Goal: Task Accomplishment & Management: Complete application form

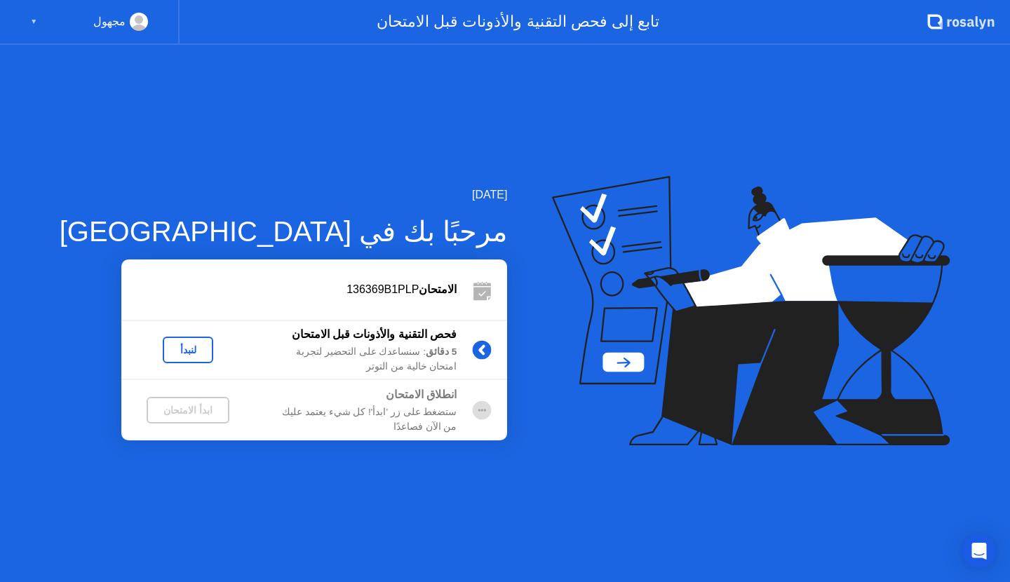
click at [168, 344] on div "لنبدأ" at bounding box center [187, 349] width 39 height 11
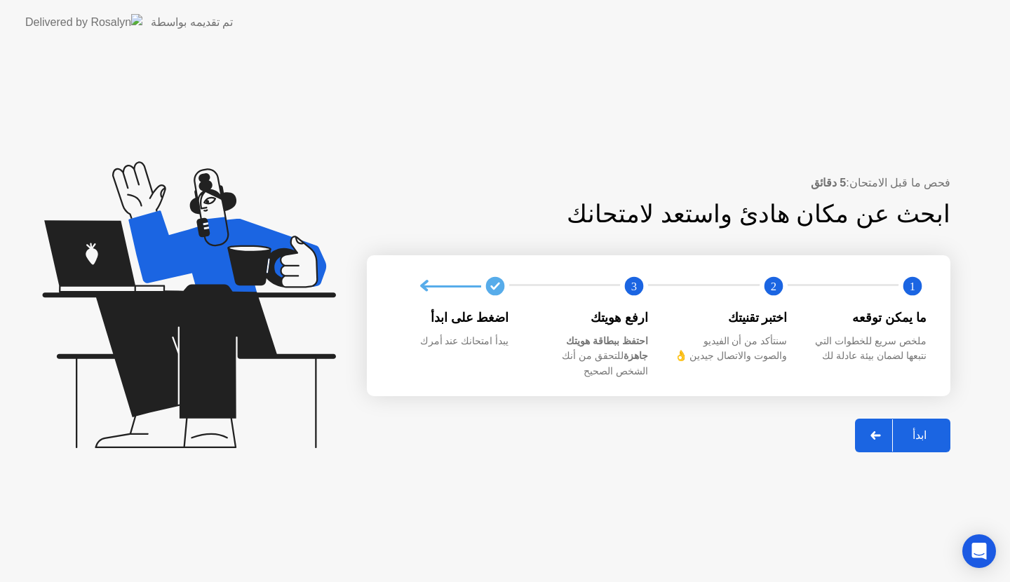
click at [923, 419] on button "ابدأ" at bounding box center [902, 436] width 95 height 34
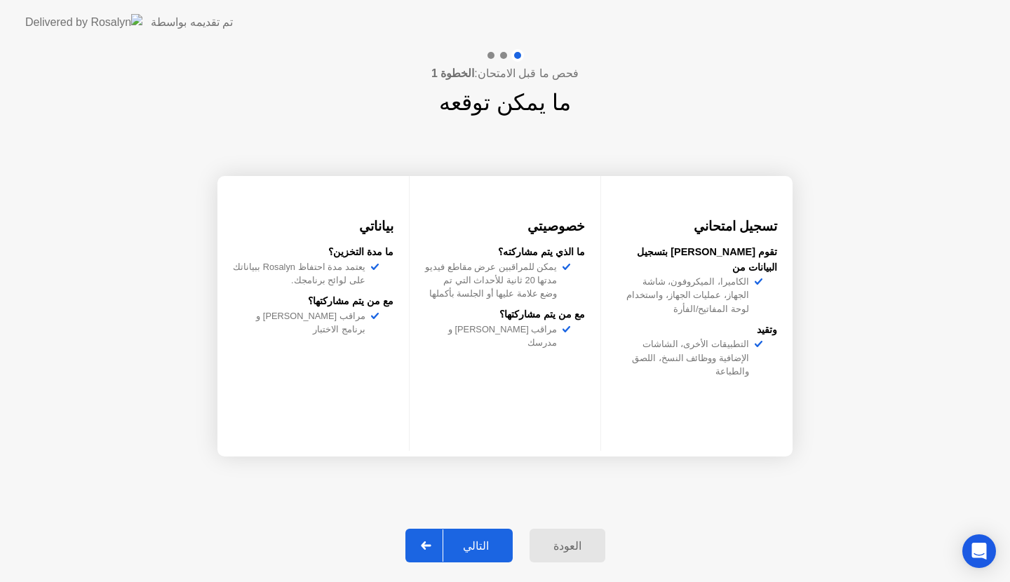
click at [477, 543] on div "التالي" at bounding box center [475, 545] width 65 height 13
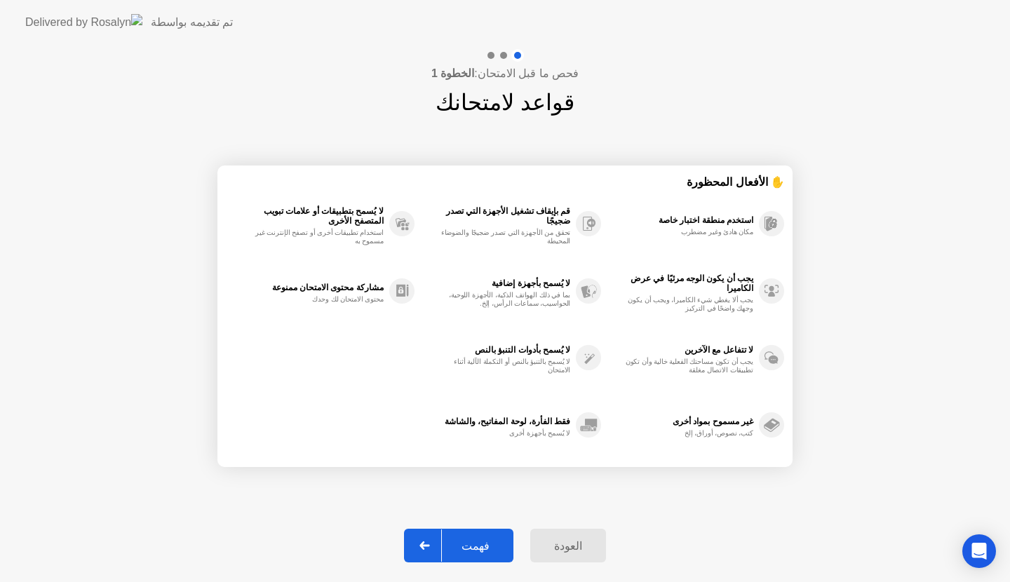
click at [477, 543] on div "فهمت" at bounding box center [475, 545] width 67 height 13
select select "**********"
select select "*******"
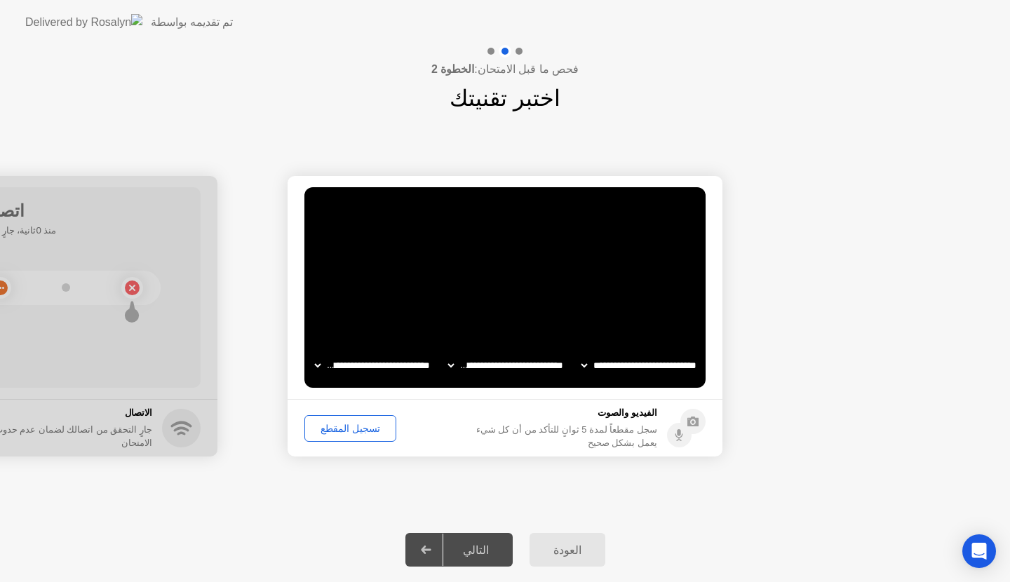
click at [350, 433] on div "تسجيل المقطع" at bounding box center [350, 428] width 82 height 11
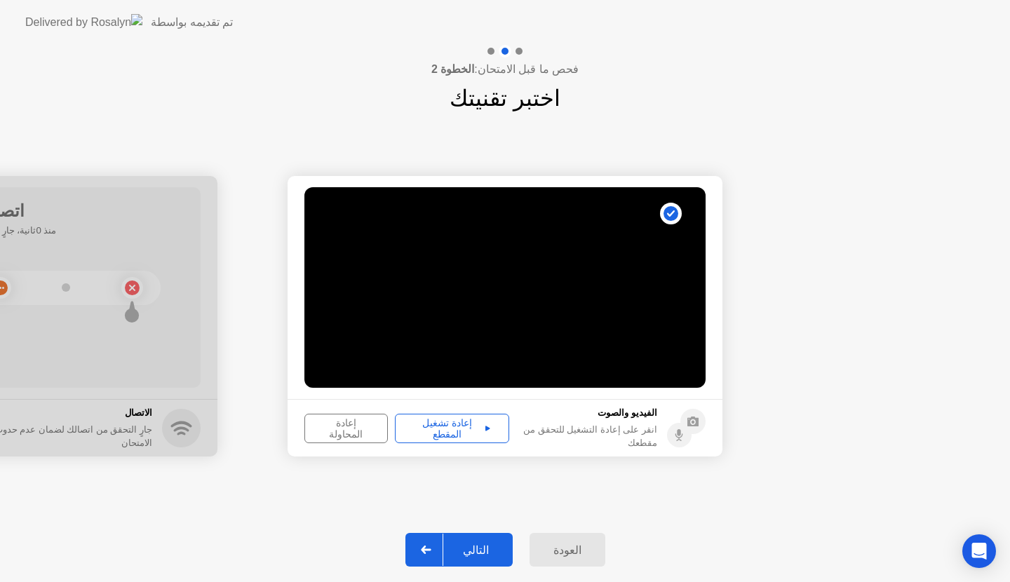
click at [468, 431] on div "إعادة تشغيل المقطع" at bounding box center [452, 428] width 104 height 22
click at [480, 553] on div "التالي" at bounding box center [475, 549] width 65 height 13
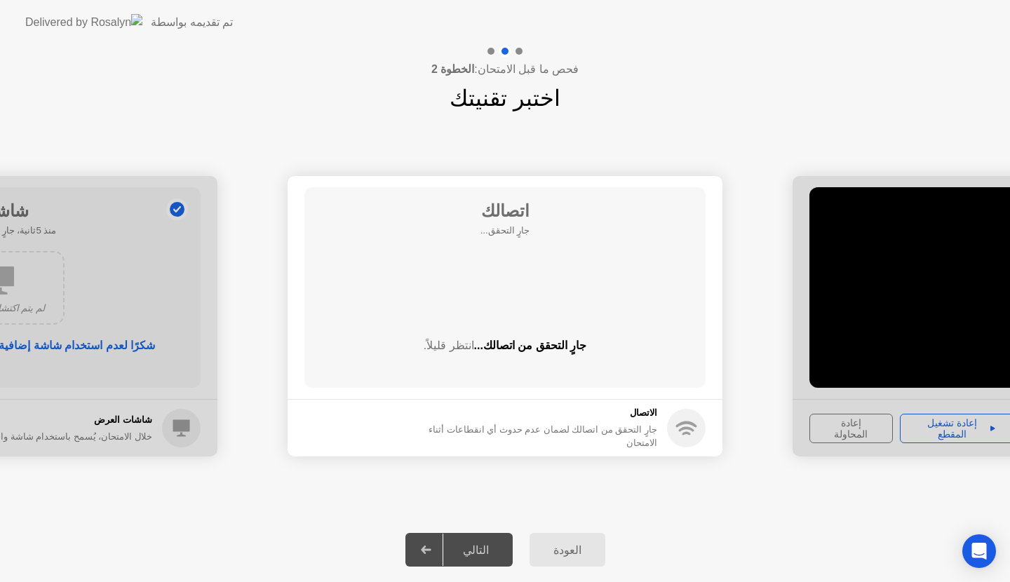
click at [852, 353] on div at bounding box center [1009, 316] width 435 height 280
click at [935, 425] on div at bounding box center [1009, 316] width 435 height 280
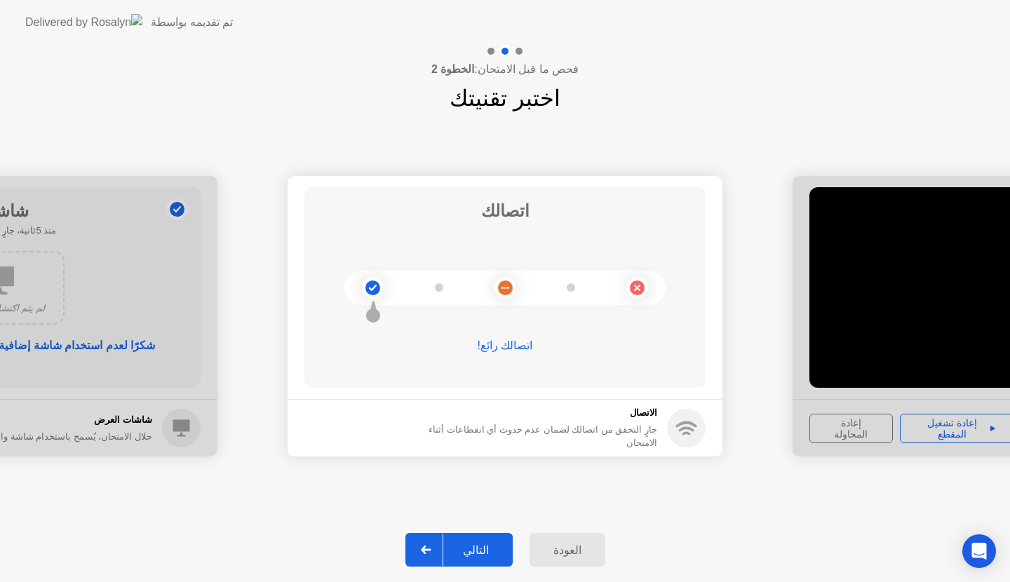
click at [986, 425] on div at bounding box center [1009, 316] width 435 height 280
click at [973, 359] on div at bounding box center [1009, 316] width 435 height 280
click at [865, 424] on div at bounding box center [1009, 316] width 435 height 280
click at [953, 422] on div at bounding box center [1009, 316] width 435 height 280
click at [985, 424] on div at bounding box center [1009, 316] width 435 height 280
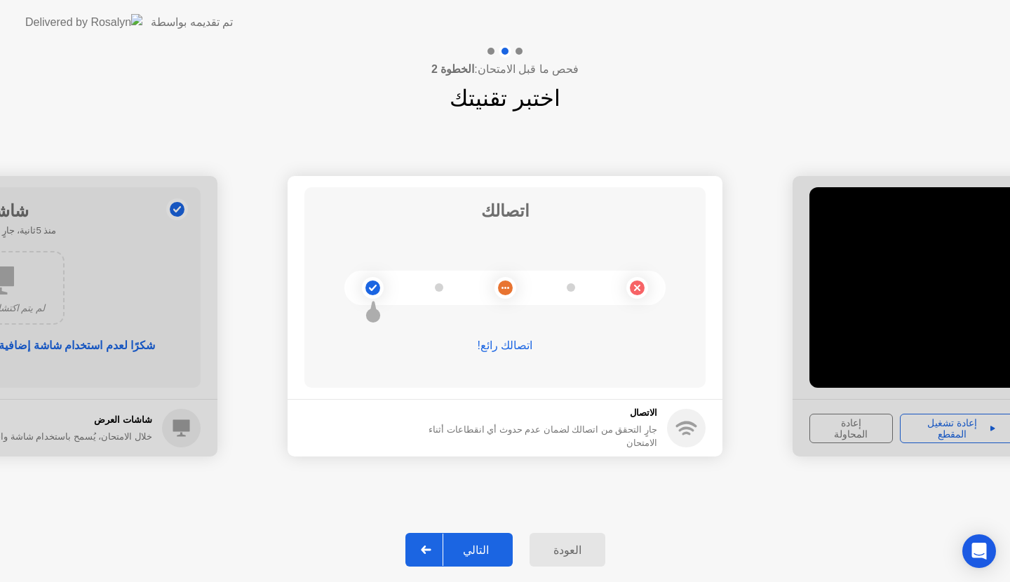
click at [558, 551] on div "العودة" at bounding box center [567, 549] width 67 height 13
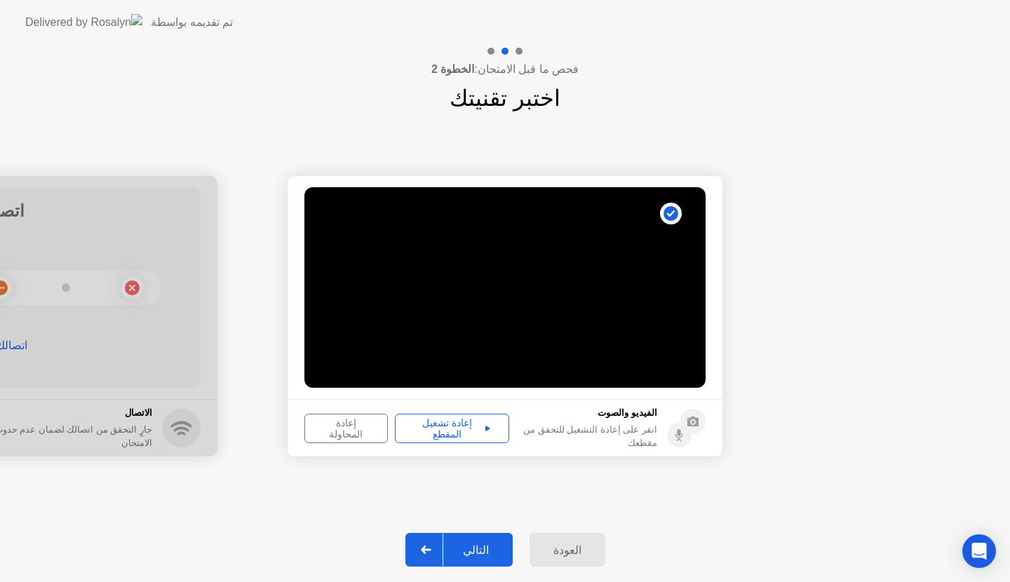
click at [435, 424] on div "إعادة تشغيل المقطع" at bounding box center [452, 428] width 104 height 22
click at [677, 435] on icon at bounding box center [679, 432] width 4 height 7
click at [352, 427] on div "إعادة المحاولة" at bounding box center [346, 428] width 74 height 22
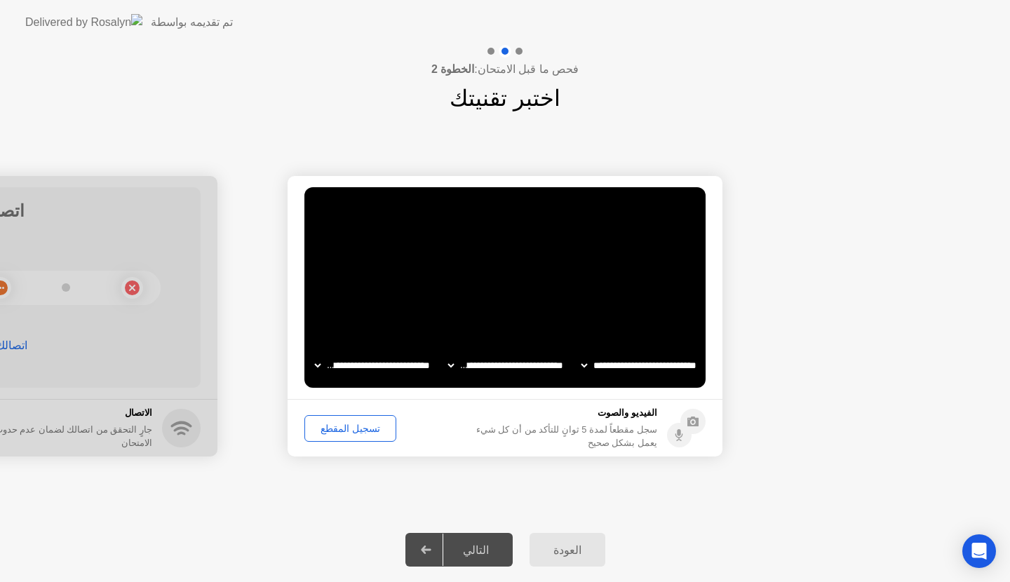
click at [352, 427] on div "تسجيل المقطع" at bounding box center [350, 428] width 82 height 11
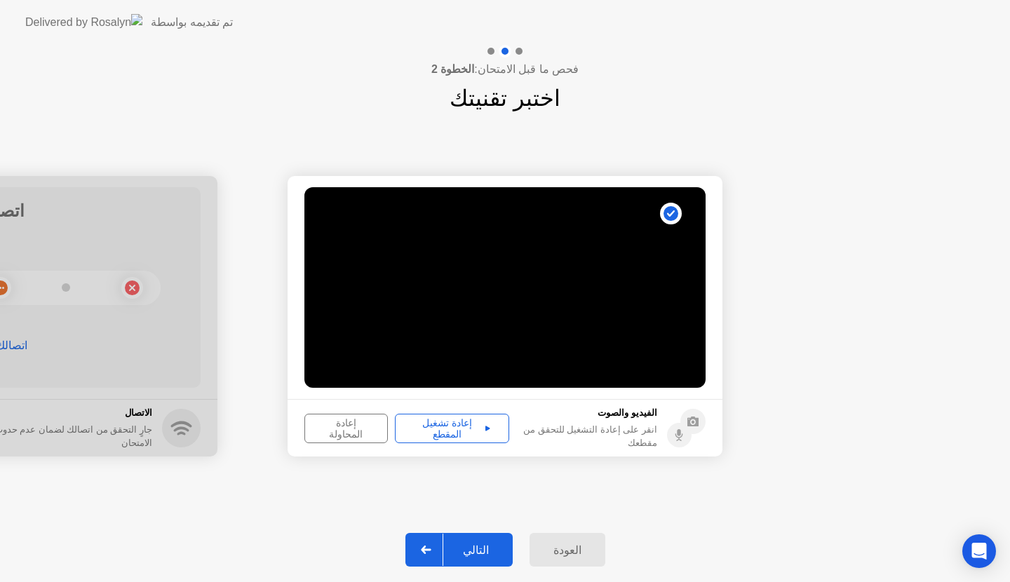
click at [485, 429] on icon at bounding box center [487, 428] width 5 height 5
click at [444, 414] on button "إعادة تشغيل المقطع" at bounding box center [452, 428] width 114 height 29
click at [475, 543] on div "التالي" at bounding box center [475, 549] width 65 height 13
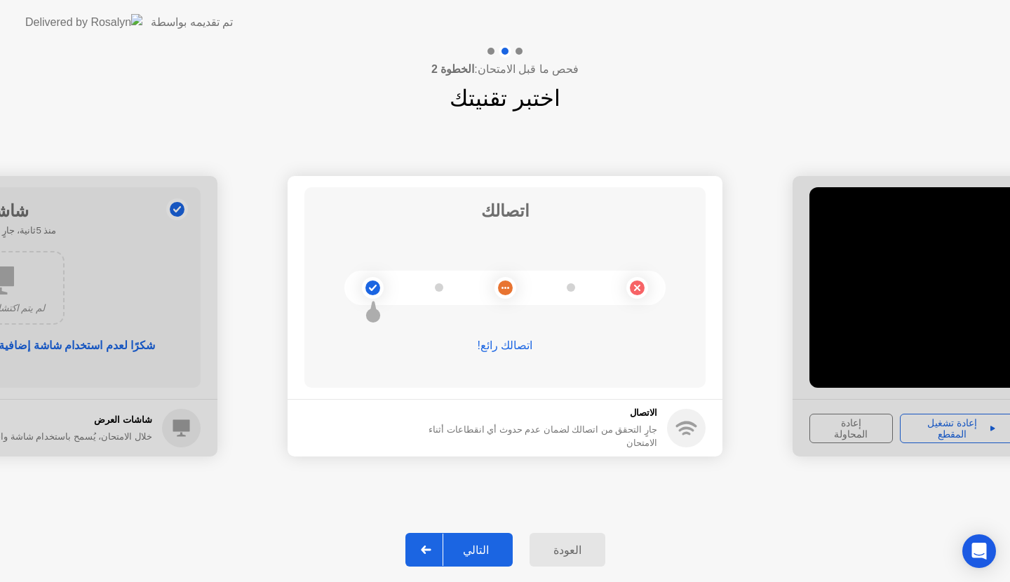
click at [489, 553] on div "التالي" at bounding box center [475, 549] width 65 height 13
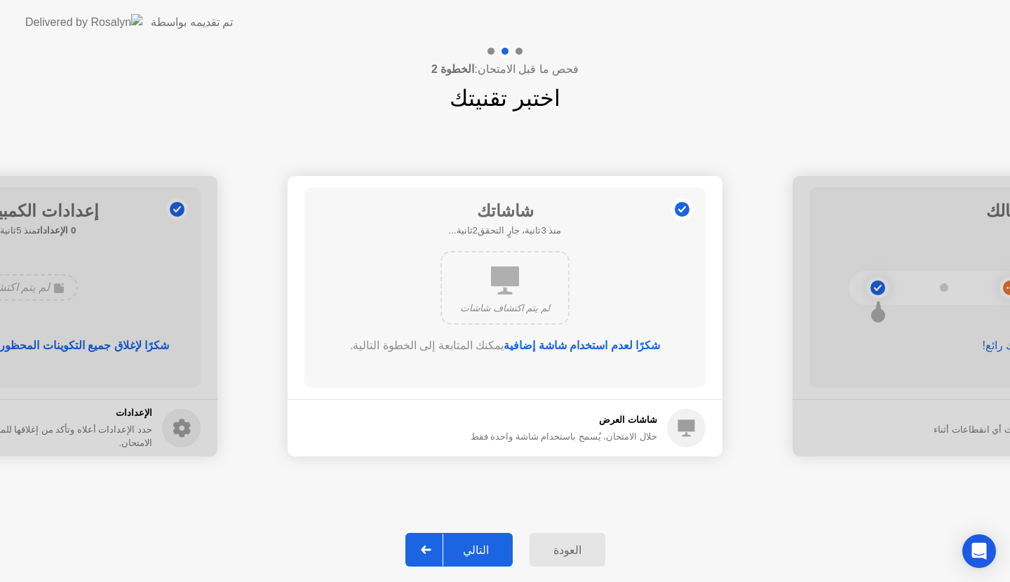
click at [489, 553] on div "التالي" at bounding box center [475, 549] width 65 height 13
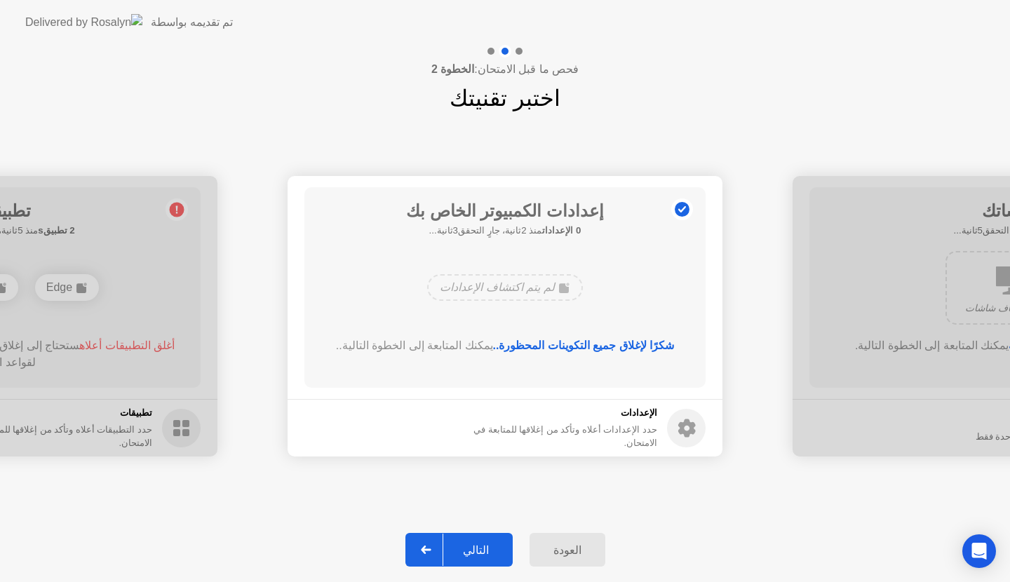
click at [489, 553] on div "التالي" at bounding box center [475, 549] width 65 height 13
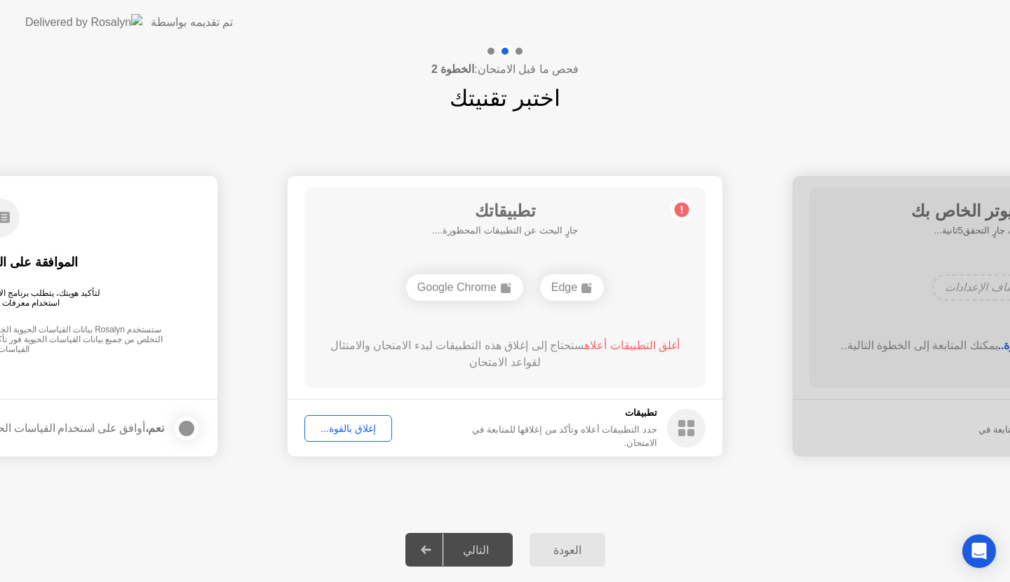
click at [352, 428] on div "إغلاق بالقوة..." at bounding box center [348, 428] width 78 height 11
click at [481, 556] on div "التالي" at bounding box center [475, 549] width 65 height 13
click at [480, 548] on div "التالي" at bounding box center [475, 549] width 65 height 13
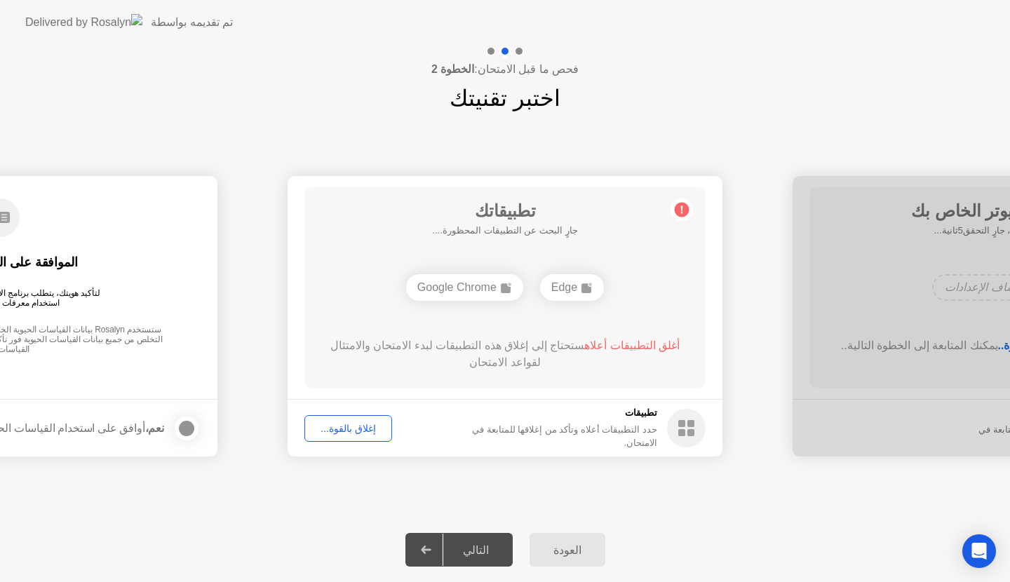
click at [431, 556] on div at bounding box center [427, 550] width 34 height 32
click at [471, 546] on div "التالي" at bounding box center [475, 549] width 65 height 13
drag, startPoint x: 486, startPoint y: 548, endPoint x: 429, endPoint y: 543, distance: 57.0
click at [429, 543] on div at bounding box center [427, 550] width 34 height 32
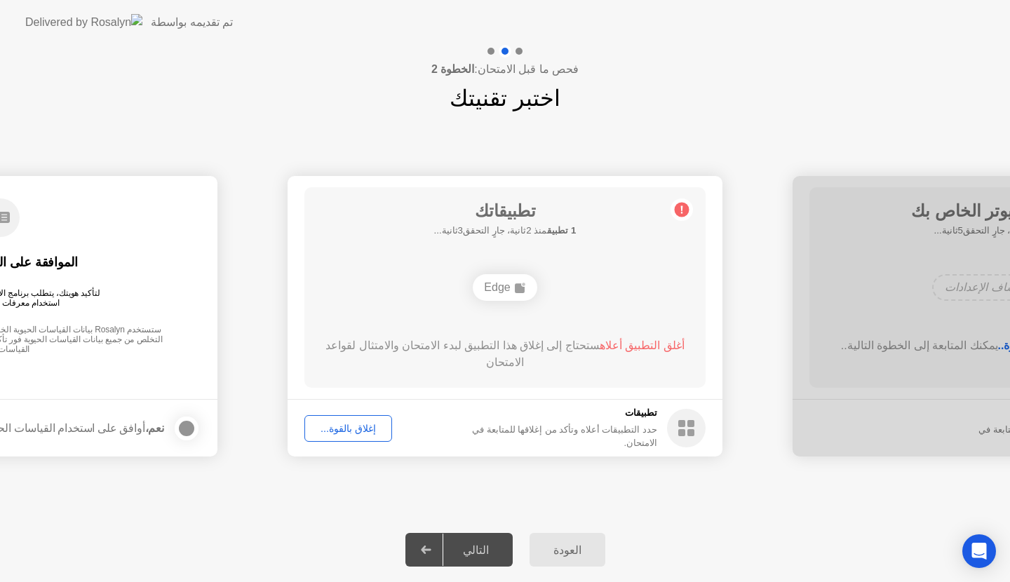
click at [550, 236] on b "1 تطبيق" at bounding box center [561, 230] width 29 height 11
drag, startPoint x: 524, startPoint y: 234, endPoint x: 651, endPoint y: 538, distance: 329.4
click at [651, 538] on div "**********" at bounding box center [505, 313] width 1010 height 537
drag, startPoint x: 436, startPoint y: 555, endPoint x: 558, endPoint y: 548, distance: 122.2
click at [558, 548] on div "العودة التالي" at bounding box center [505, 549] width 1010 height 65
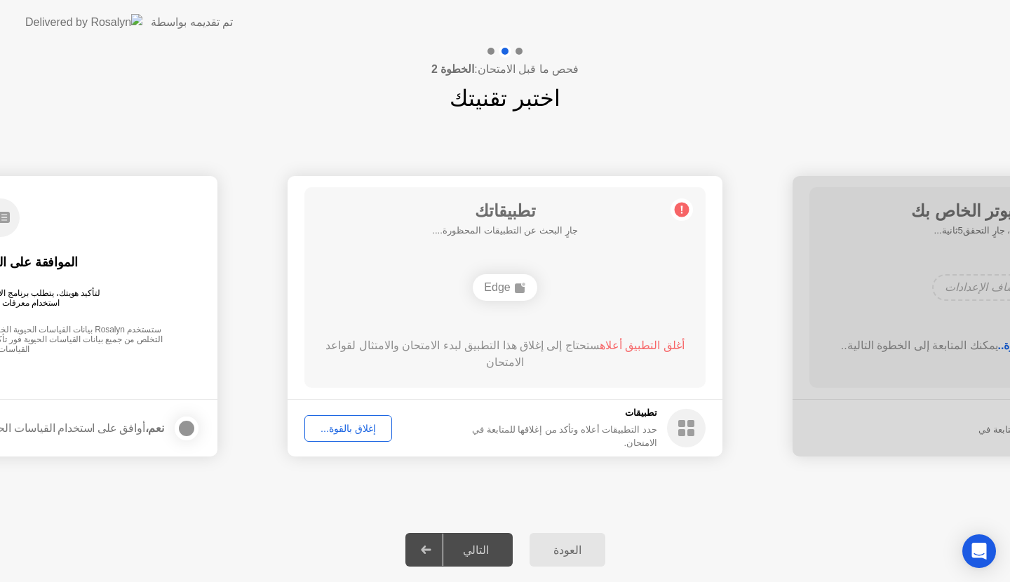
click at [558, 548] on div "العودة" at bounding box center [567, 549] width 67 height 13
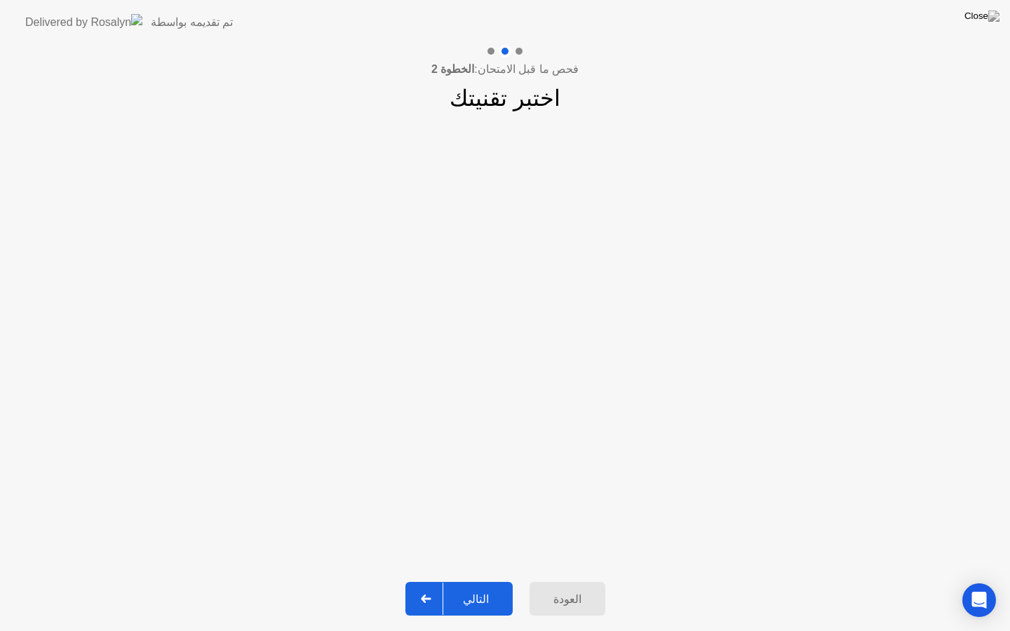
click at [482, 581] on div "التالي" at bounding box center [475, 599] width 65 height 13
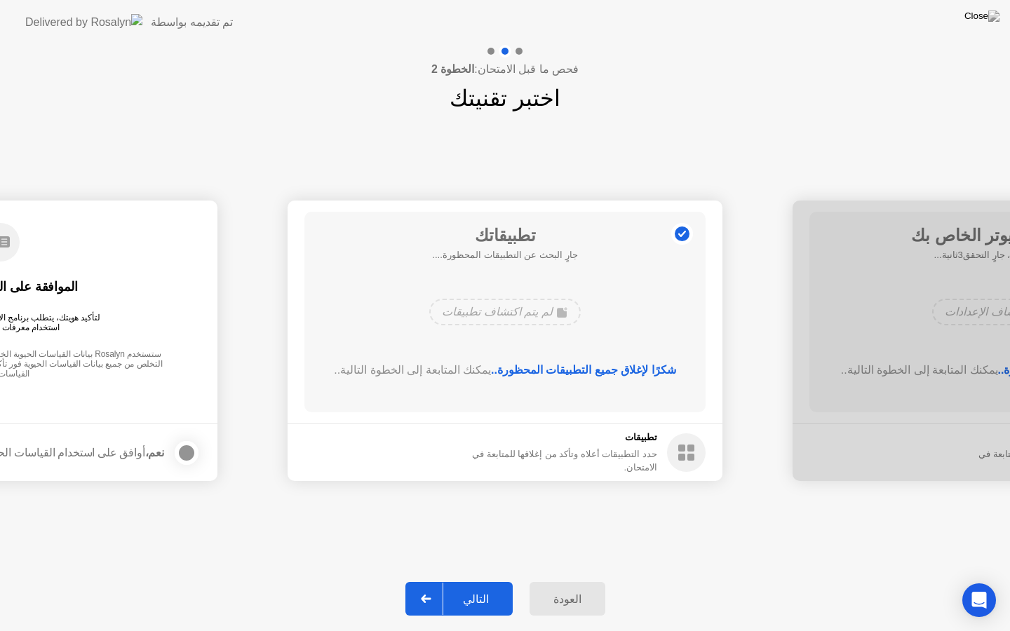
click at [482, 581] on div "التالي" at bounding box center [475, 599] width 65 height 13
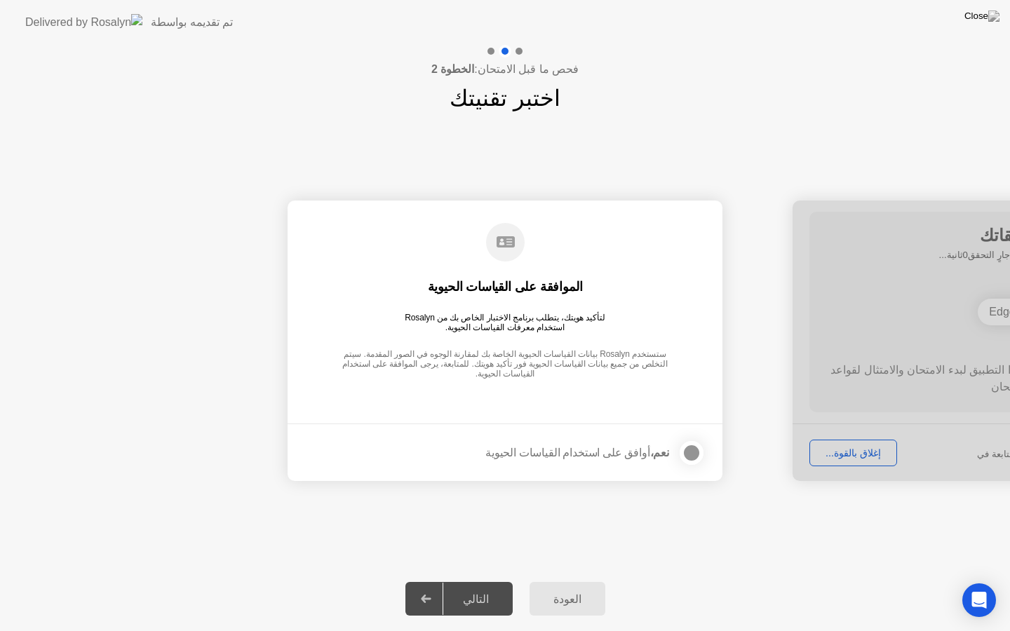
click at [695, 453] on div at bounding box center [691, 453] width 17 height 17
click at [486, 581] on div "التالي" at bounding box center [475, 599] width 65 height 13
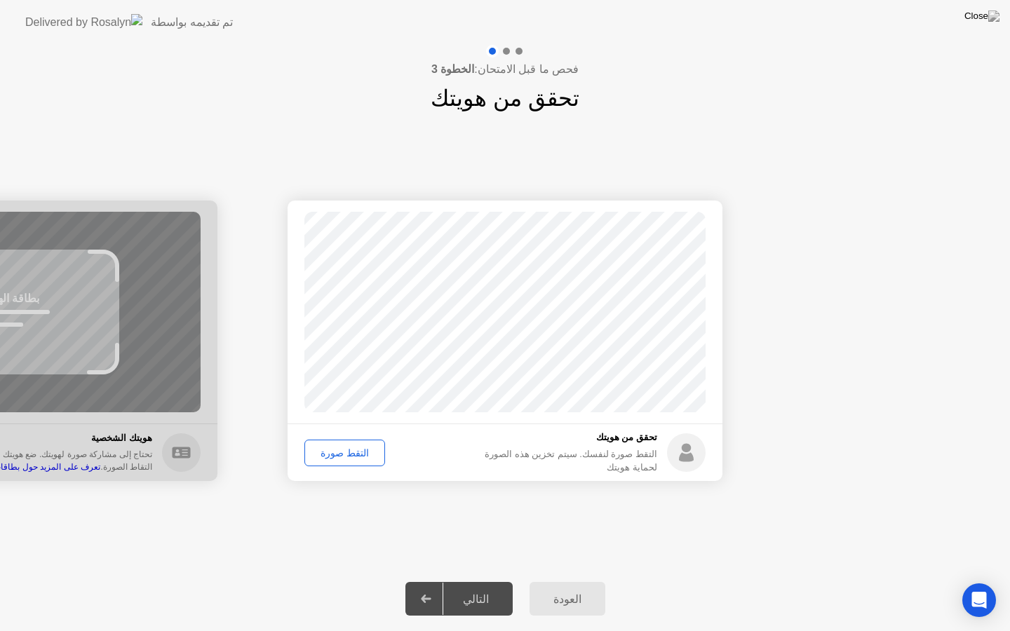
click at [342, 451] on div "التقط صورة" at bounding box center [344, 452] width 71 height 11
click at [472, 581] on div "التالي" at bounding box center [475, 599] width 65 height 13
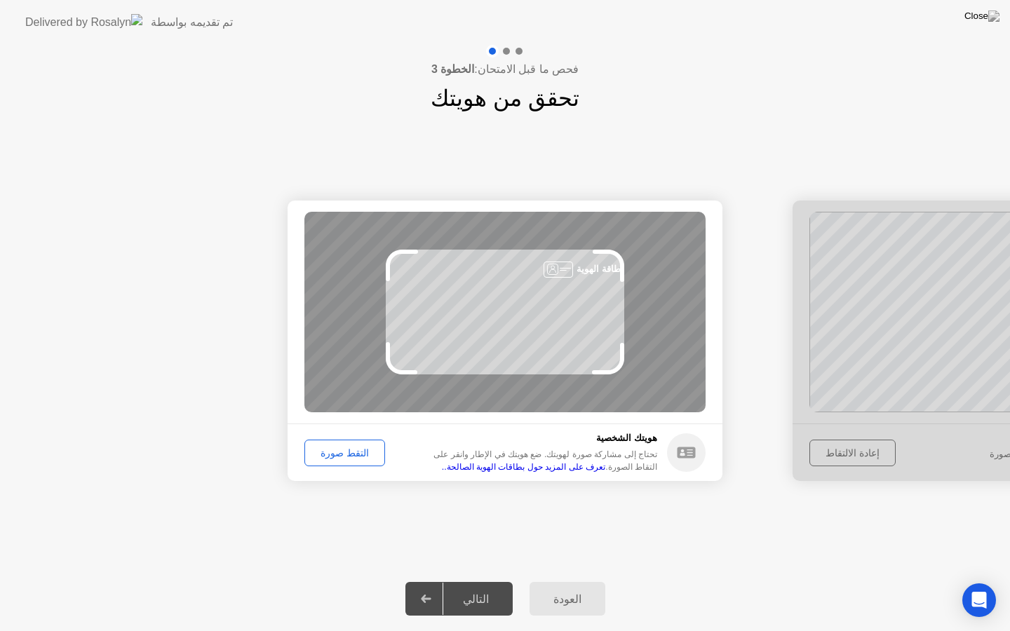
click at [566, 581] on div "العودة" at bounding box center [567, 599] width 67 height 13
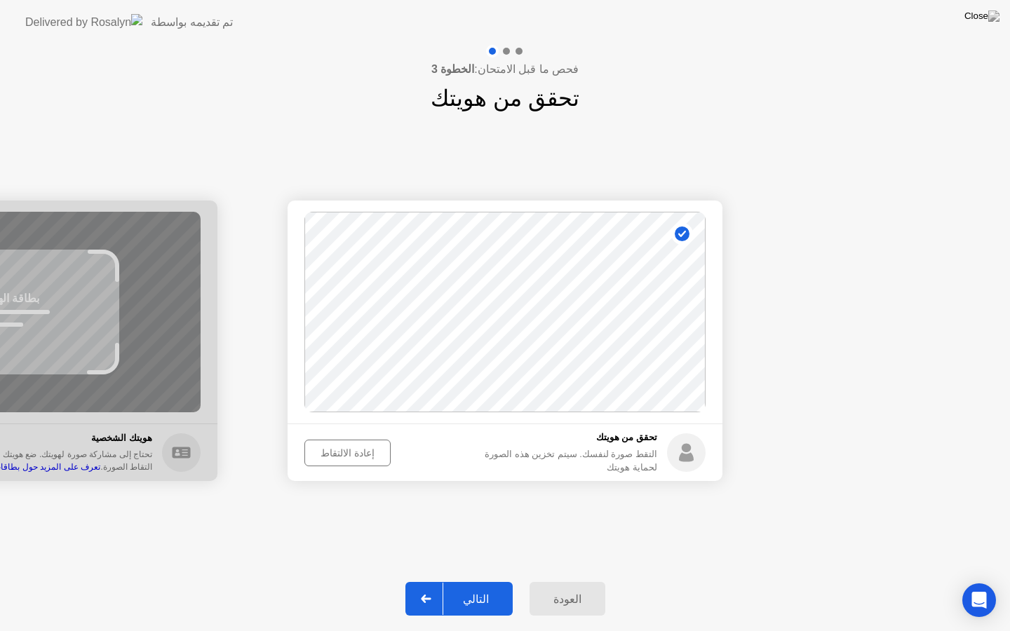
click at [358, 454] on div "إعادة الالتقاط" at bounding box center [347, 452] width 76 height 11
click at [358, 454] on div "التقط صورة" at bounding box center [344, 452] width 71 height 11
click at [483, 581] on div "التالي" at bounding box center [475, 599] width 65 height 13
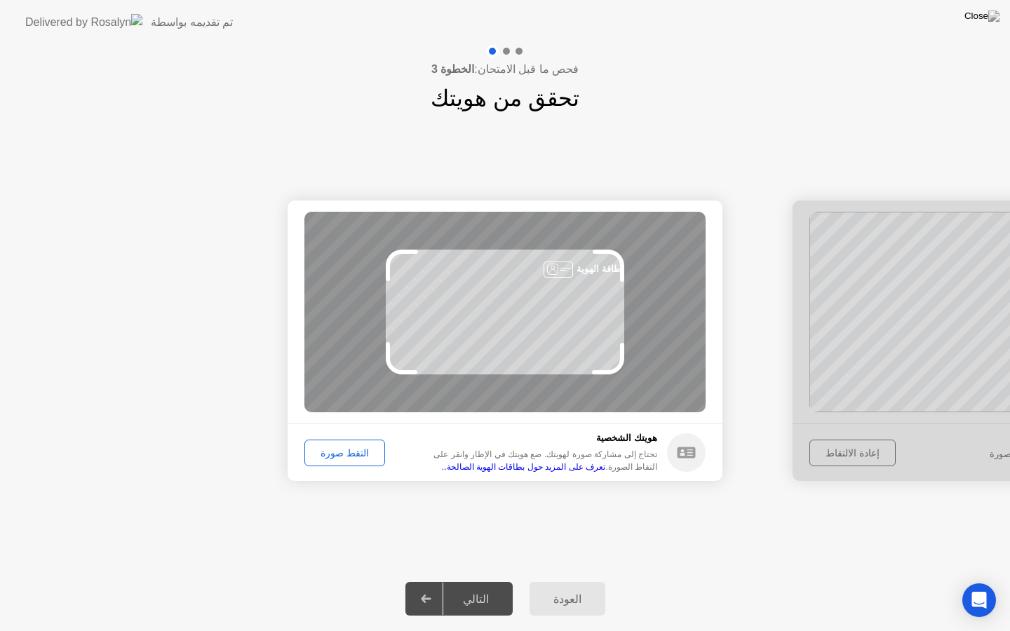
click at [351, 452] on div "التقط صورة" at bounding box center [344, 452] width 71 height 11
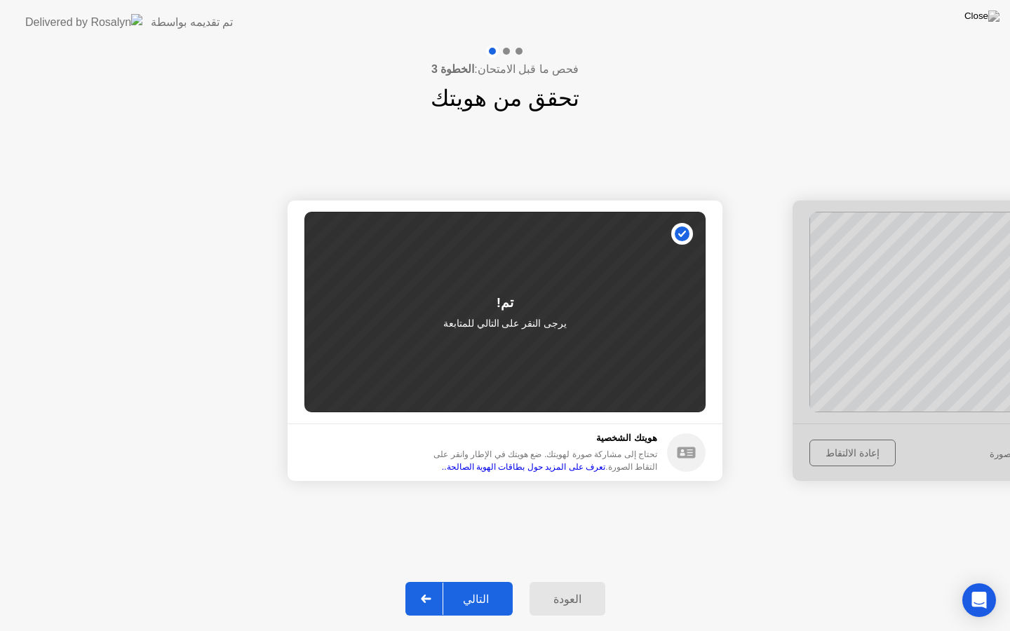
click at [475, 581] on div "التالي" at bounding box center [475, 599] width 65 height 13
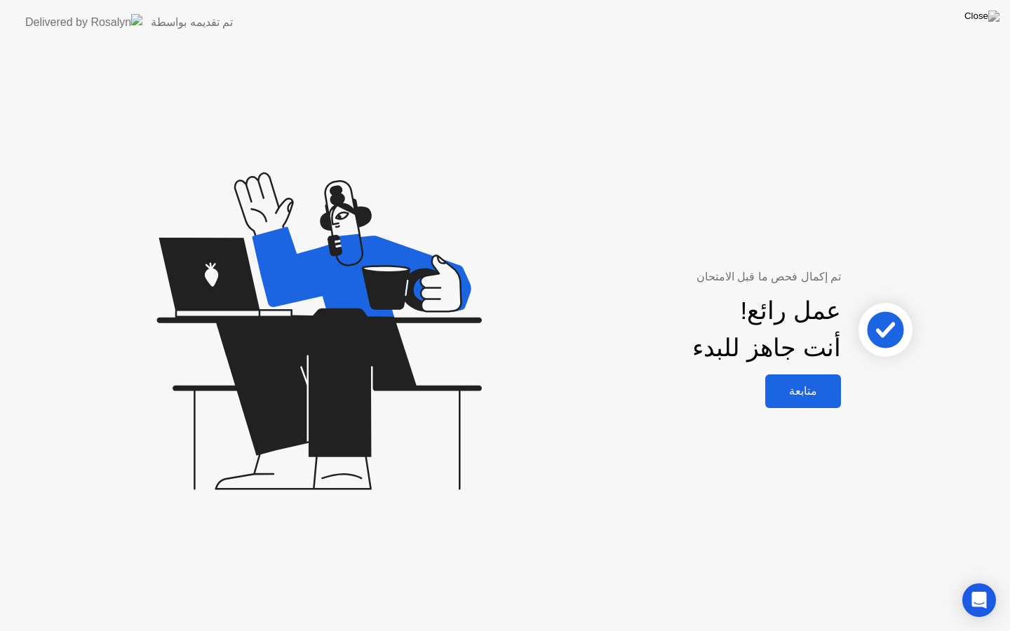
click at [803, 392] on div "متابعة" at bounding box center [802, 390] width 67 height 13
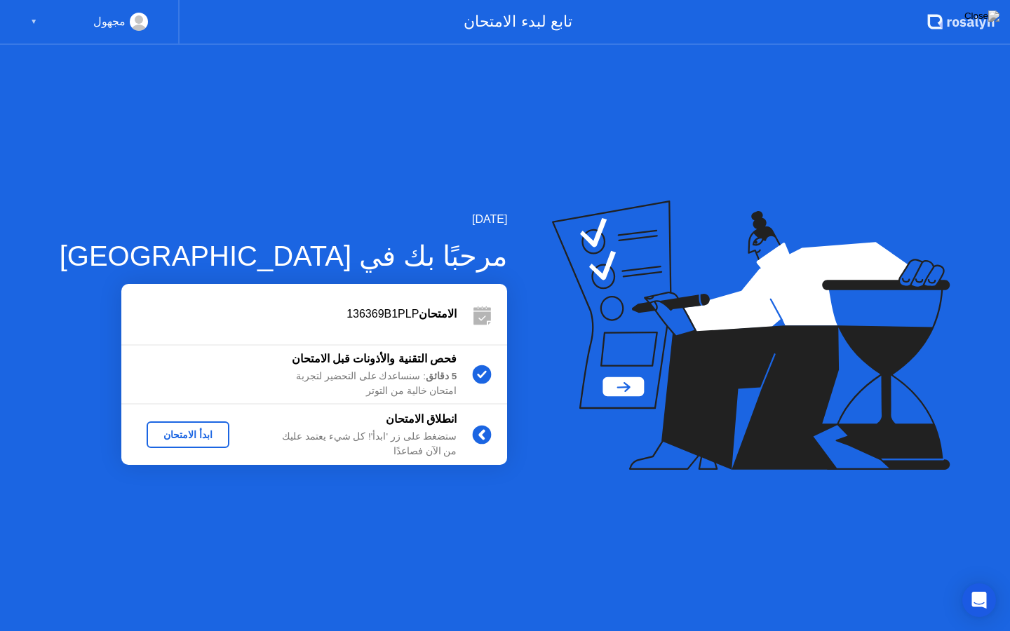
click at [158, 432] on div "ابدأ الامتحان" at bounding box center [188, 434] width 72 height 11
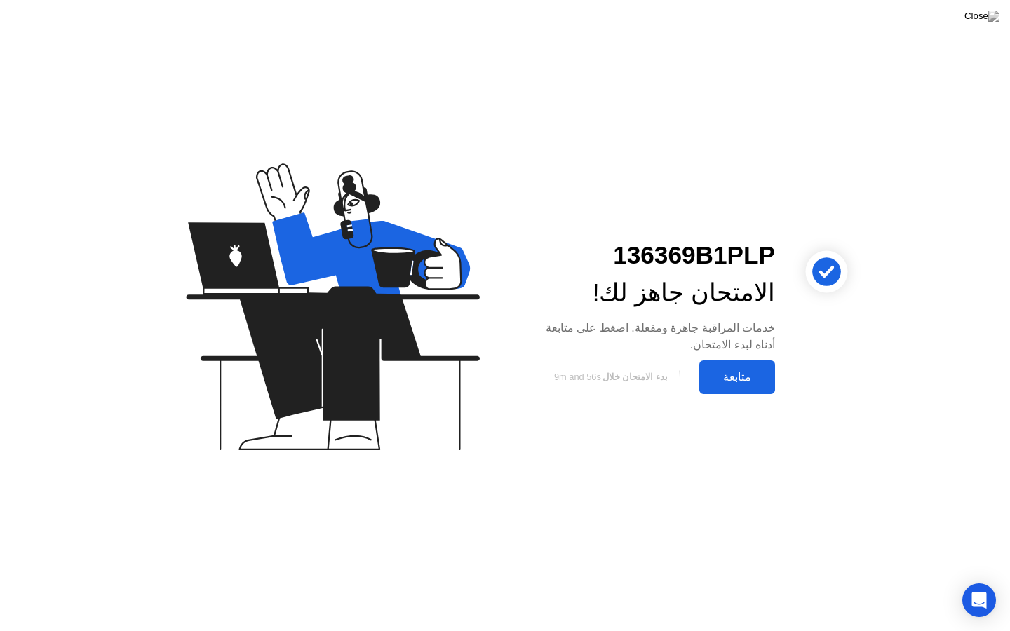
click at [724, 381] on div "متابعة" at bounding box center [736, 376] width 67 height 13
